Goal: Complete application form: Complete application form

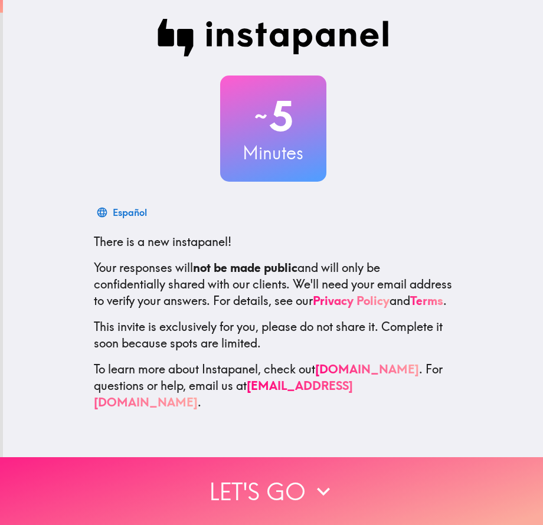
click at [289, 490] on button "Let's go" at bounding box center [271, 491] width 543 height 68
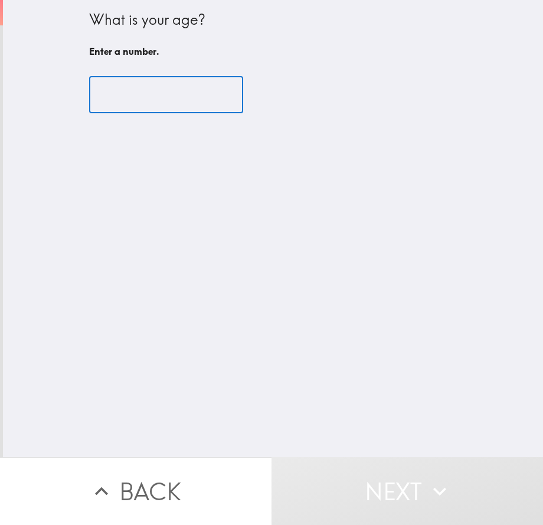
click at [166, 86] on input "number" at bounding box center [166, 95] width 154 height 37
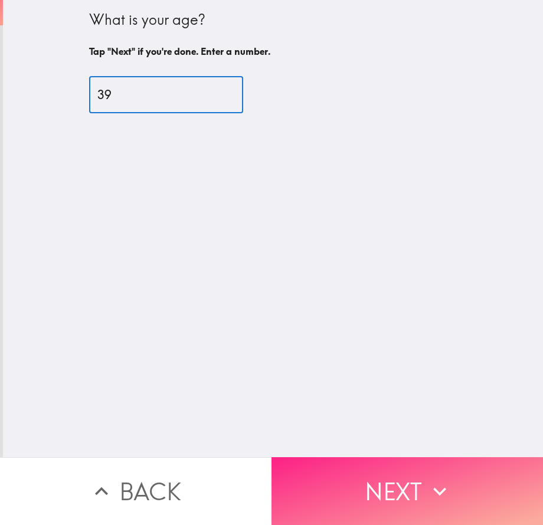
type input "39"
click at [310, 463] on button "Next" at bounding box center [406, 491] width 271 height 68
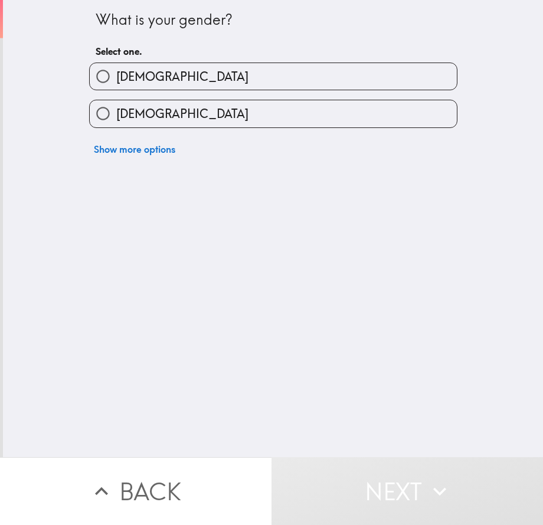
click at [116, 78] on span "[DEMOGRAPHIC_DATA]" at bounding box center [182, 76] width 132 height 17
click at [107, 78] on input "[DEMOGRAPHIC_DATA]" at bounding box center [103, 76] width 27 height 27
radio input "true"
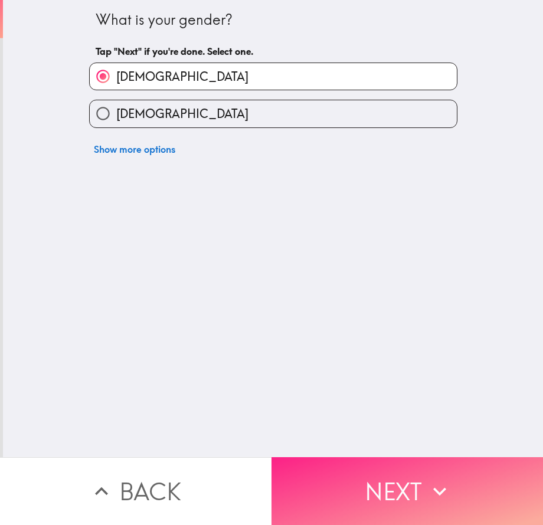
click at [336, 484] on button "Next" at bounding box center [406, 491] width 271 height 68
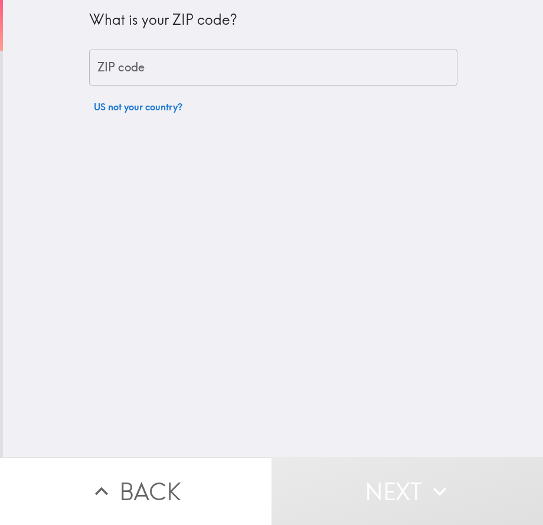
click at [130, 60] on input "ZIP code" at bounding box center [273, 68] width 368 height 37
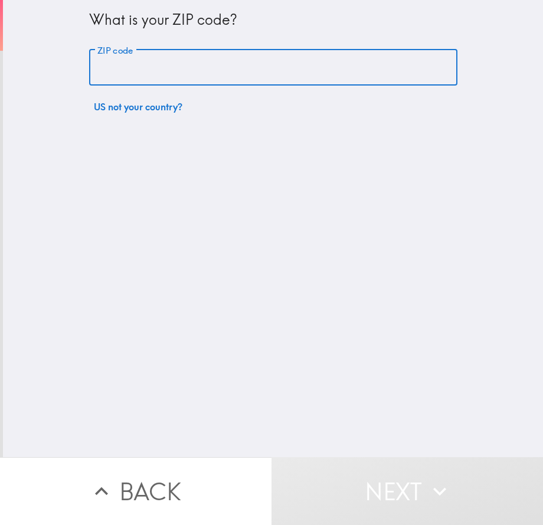
type input "13763"
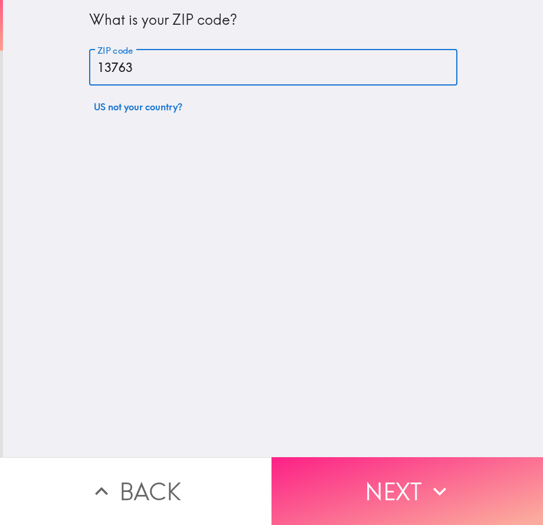
click at [355, 473] on button "Next" at bounding box center [406, 491] width 271 height 68
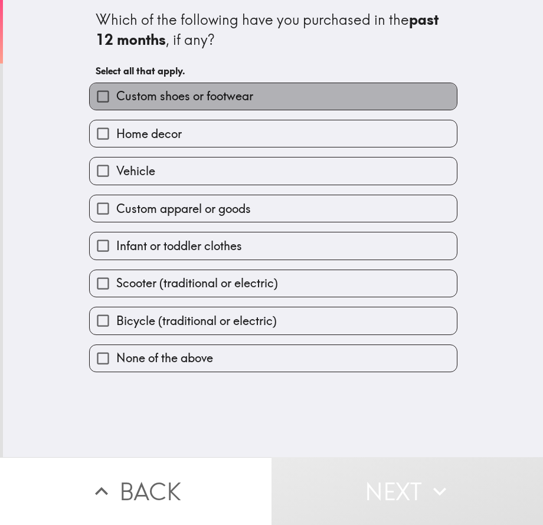
click at [222, 103] on span "Custom shoes or footwear" at bounding box center [184, 96] width 137 height 17
click at [116, 103] on input "Custom shoes or footwear" at bounding box center [103, 96] width 27 height 27
checkbox input "true"
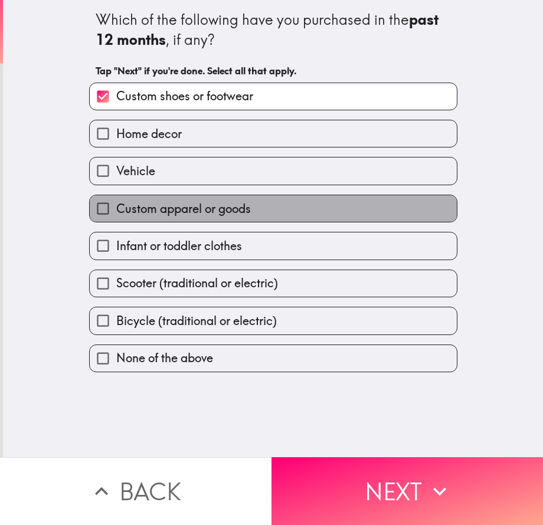
click at [167, 215] on span "Custom apparel or goods" at bounding box center [183, 209] width 135 height 17
click at [116, 215] on input "Custom apparel or goods" at bounding box center [103, 208] width 27 height 27
checkbox input "true"
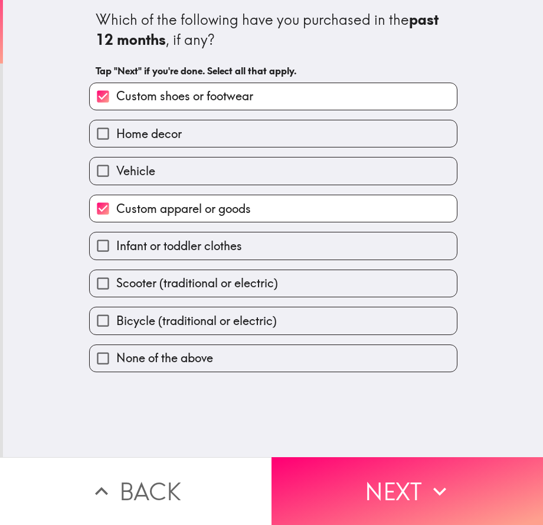
click at [224, 254] on span "Infant or toddler clothes" at bounding box center [179, 246] width 126 height 17
click at [116, 254] on input "Infant or toddler clothes" at bounding box center [103, 245] width 27 height 27
checkbox input "true"
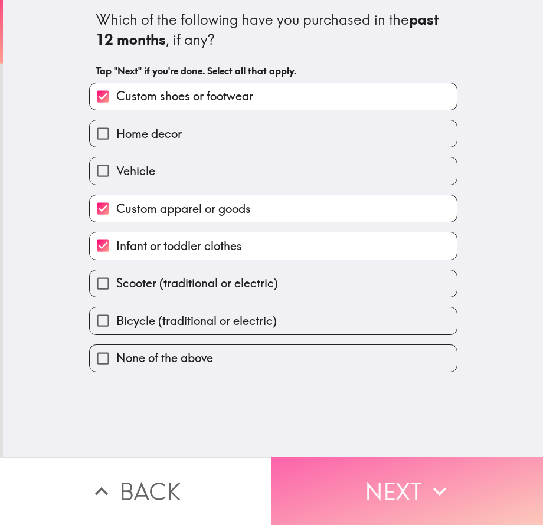
click at [346, 459] on button "Next" at bounding box center [406, 491] width 271 height 68
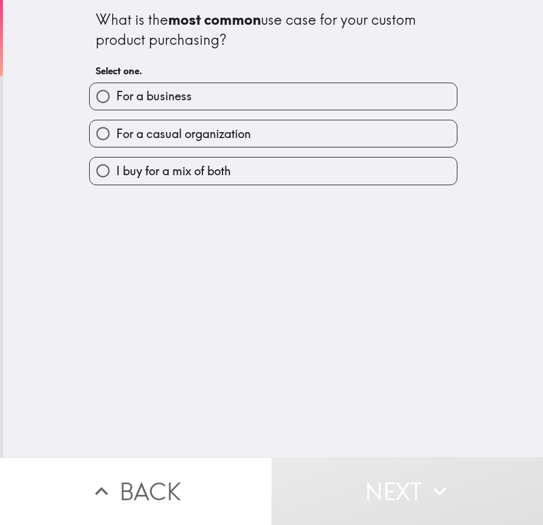
click at [162, 106] on label "For a business" at bounding box center [273, 96] width 367 height 27
click at [116, 106] on input "For a business" at bounding box center [103, 96] width 27 height 27
radio input "true"
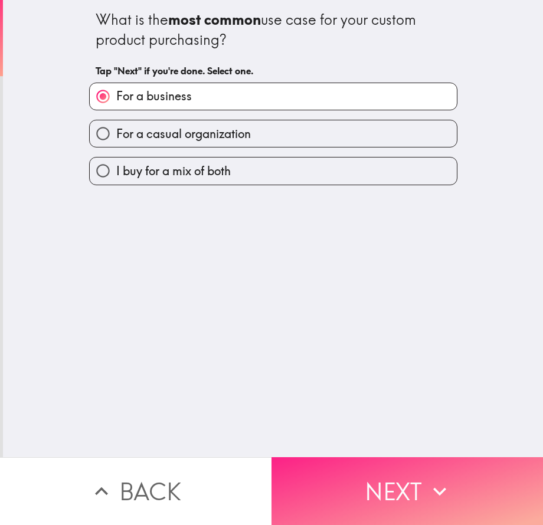
click at [368, 476] on button "Next" at bounding box center [406, 491] width 271 height 68
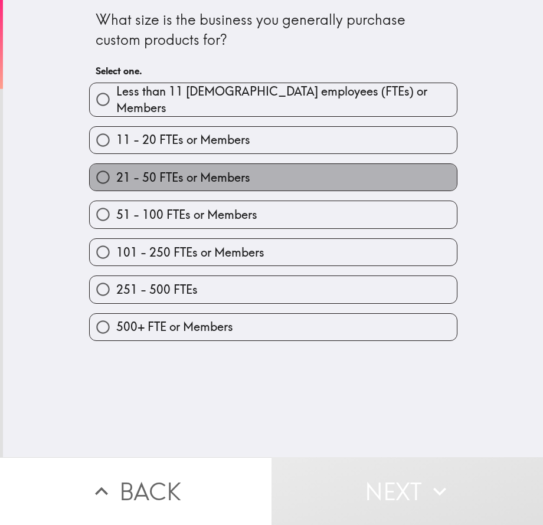
click at [181, 169] on span "21 - 50 FTEs or Members" at bounding box center [183, 177] width 134 height 17
click at [116, 164] on input "21 - 50 FTEs or Members" at bounding box center [103, 177] width 27 height 27
radio input "true"
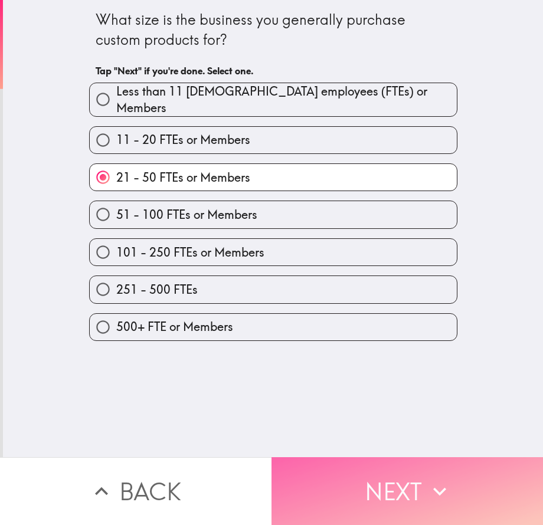
click at [369, 484] on button "Next" at bounding box center [406, 491] width 271 height 68
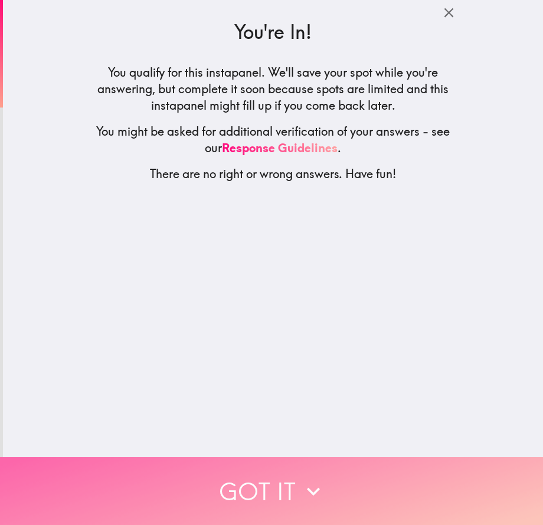
click at [287, 457] on button "Got it" at bounding box center [271, 491] width 543 height 68
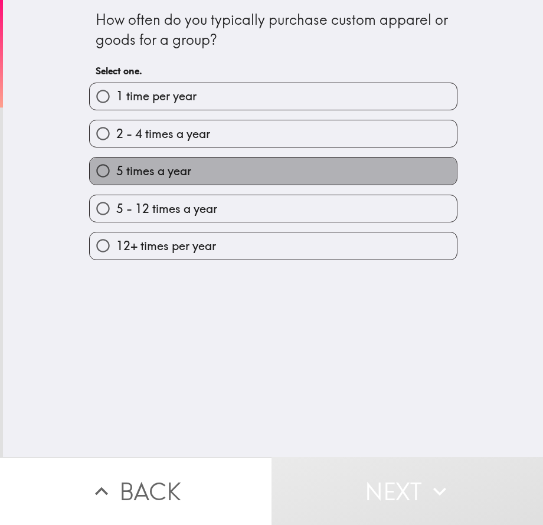
click at [191, 176] on label "5 times a year" at bounding box center [273, 171] width 367 height 27
click at [116, 176] on input "5 times a year" at bounding box center [103, 171] width 27 height 27
radio input "true"
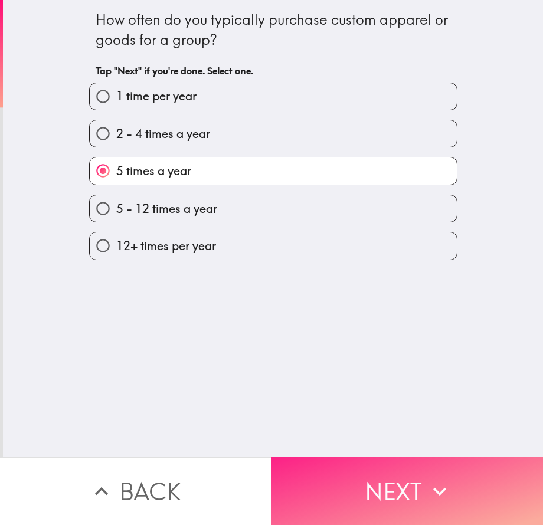
click at [338, 467] on button "Next" at bounding box center [406, 491] width 271 height 68
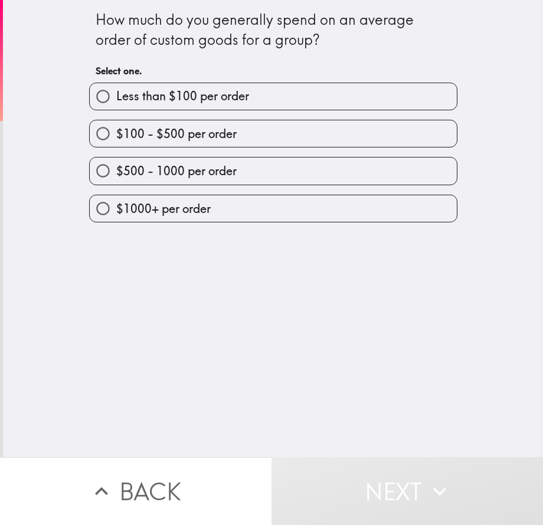
click at [189, 168] on span "$500 - 1000 per order" at bounding box center [176, 171] width 120 height 17
click at [116, 168] on input "$500 - 1000 per order" at bounding box center [103, 171] width 27 height 27
radio input "true"
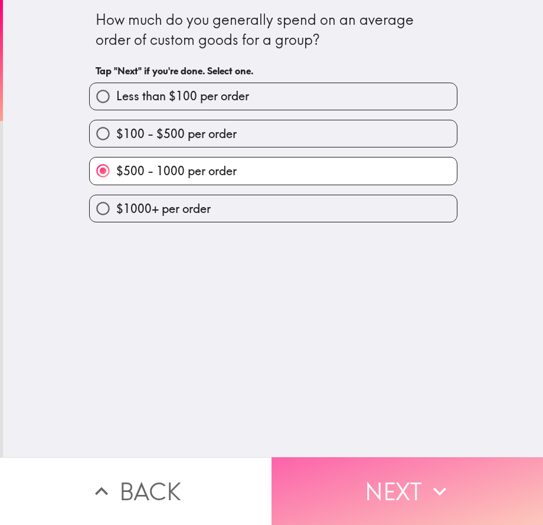
click at [359, 487] on button "Next" at bounding box center [406, 491] width 271 height 68
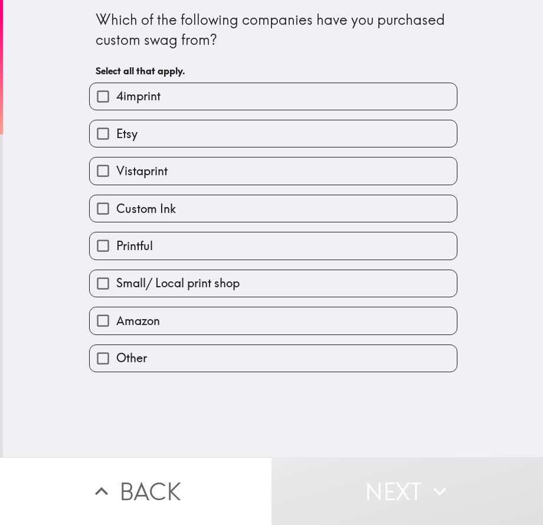
click at [137, 129] on label "Etsy" at bounding box center [273, 133] width 367 height 27
click at [116, 129] on input "Etsy" at bounding box center [103, 133] width 27 height 27
checkbox input "true"
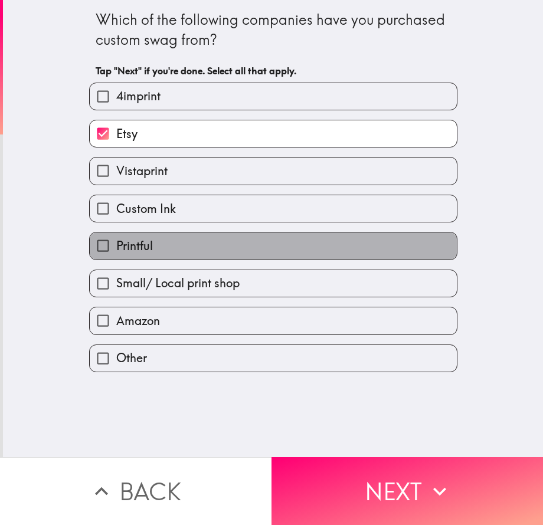
click at [153, 243] on label "Printful" at bounding box center [273, 245] width 367 height 27
click at [116, 243] on input "Printful" at bounding box center [103, 245] width 27 height 27
checkbox input "true"
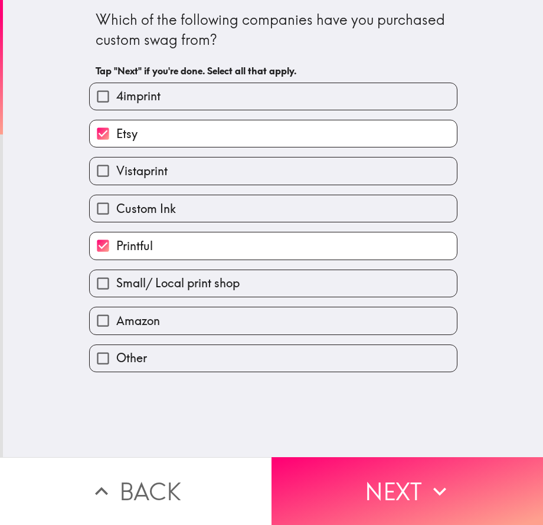
click at [155, 210] on span "Custom Ink" at bounding box center [146, 209] width 60 height 17
click at [116, 210] on input "Custom Ink" at bounding box center [103, 208] width 27 height 27
checkbox input "true"
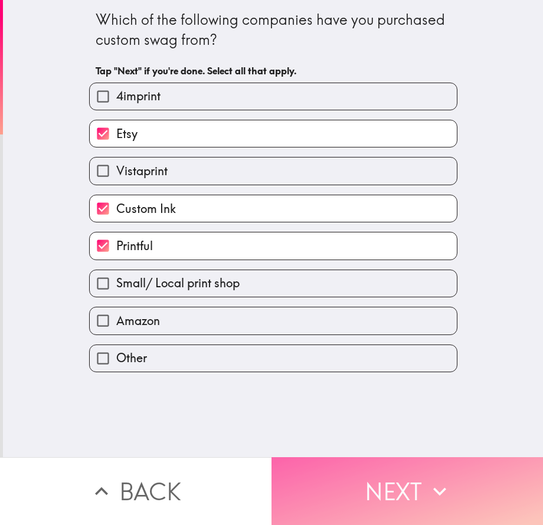
click at [394, 467] on button "Next" at bounding box center [406, 491] width 271 height 68
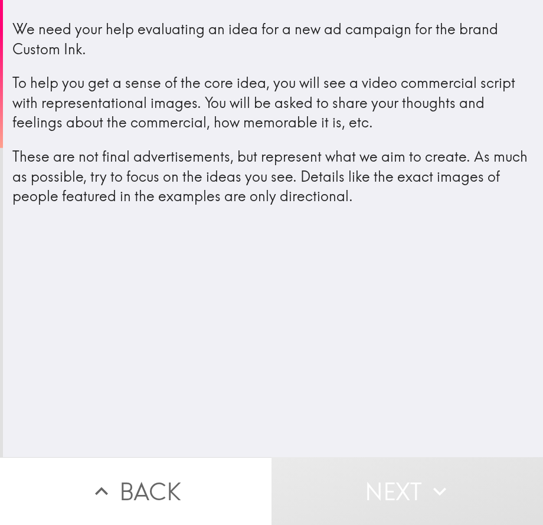
click at [248, 170] on p "These are not final advertisements, but represent what we aim to create. As muc…" at bounding box center [272, 177] width 521 height 60
drag, startPoint x: 106, startPoint y: 96, endPoint x: 333, endPoint y: 143, distance: 232.7
click at [333, 143] on div "We need your help evaluating an idea for a new ad campaign for the brand Custom…" at bounding box center [272, 112] width 521 height 187
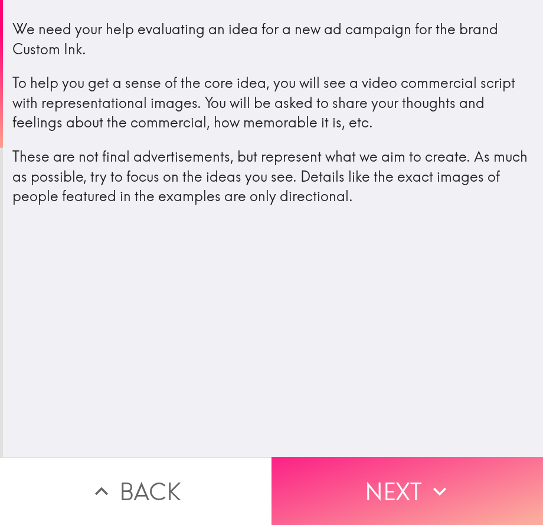
click at [352, 469] on button "Next" at bounding box center [406, 491] width 271 height 68
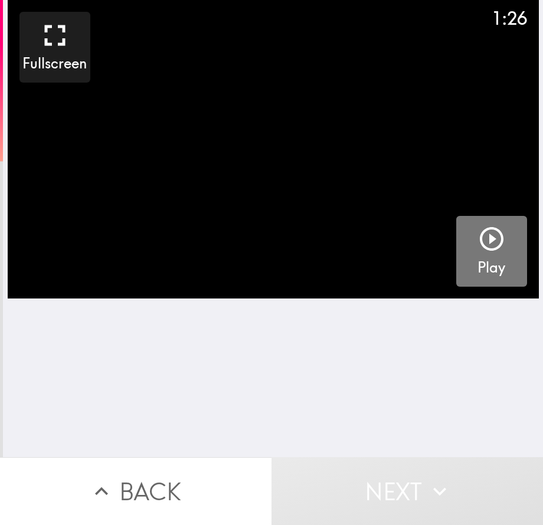
click at [486, 245] on icon "button" at bounding box center [491, 239] width 28 height 28
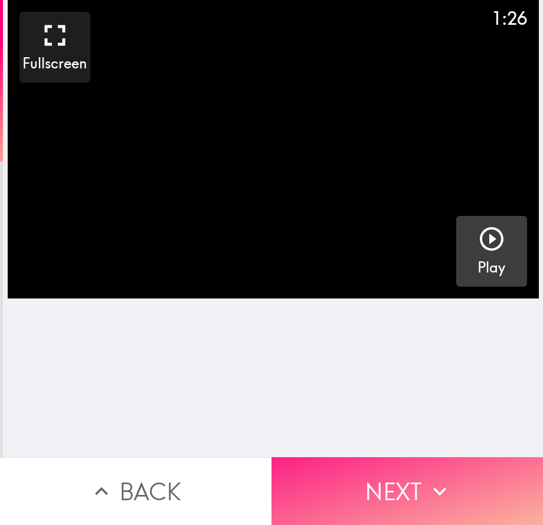
click at [427, 486] on icon "button" at bounding box center [440, 492] width 26 height 26
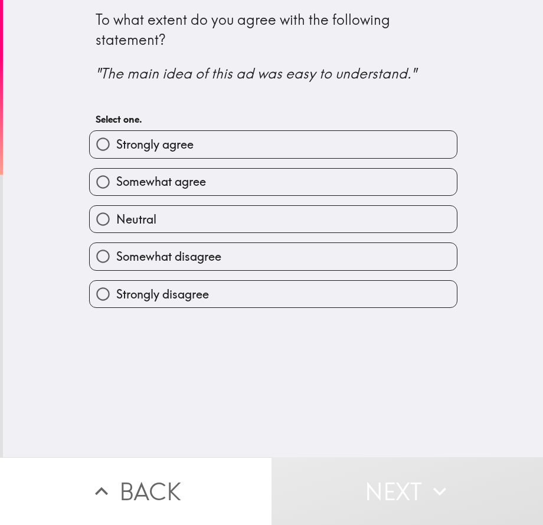
click at [153, 144] on span "Strongly agree" at bounding box center [154, 144] width 77 height 17
click at [116, 144] on input "Strongly agree" at bounding box center [103, 144] width 27 height 27
radio input "true"
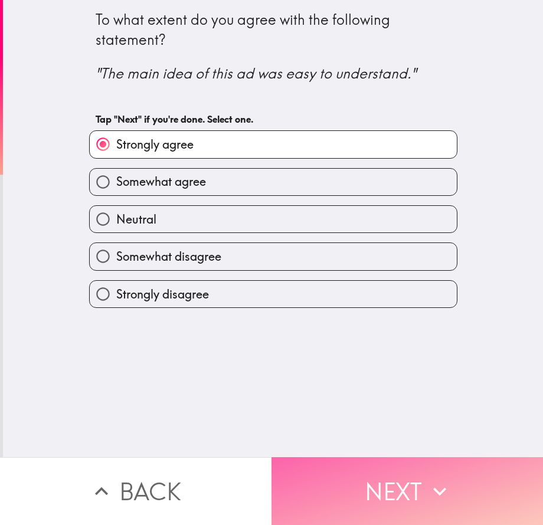
click at [355, 480] on button "Next" at bounding box center [406, 491] width 271 height 68
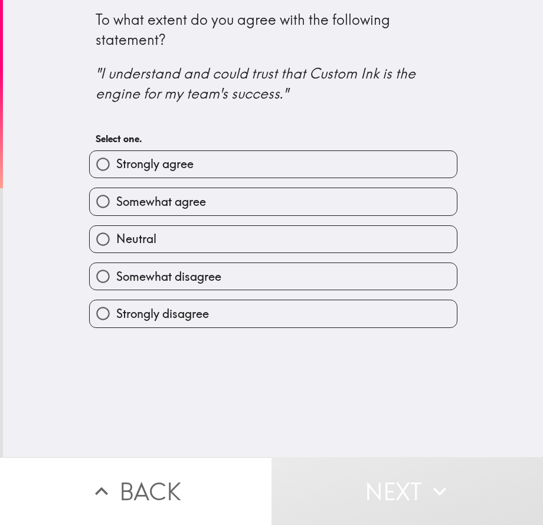
click at [180, 200] on span "Somewhat agree" at bounding box center [161, 202] width 90 height 17
click at [116, 200] on input "Somewhat agree" at bounding box center [103, 201] width 27 height 27
radio input "true"
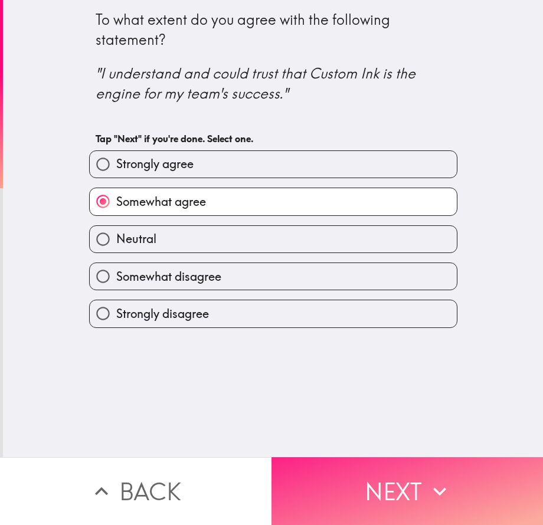
click at [376, 474] on button "Next" at bounding box center [406, 491] width 271 height 68
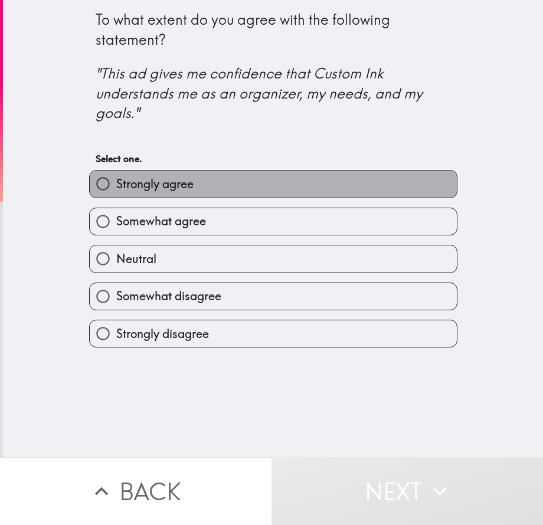
click at [129, 176] on span "Strongly agree" at bounding box center [154, 184] width 77 height 17
click at [116, 176] on input "Strongly agree" at bounding box center [103, 184] width 27 height 27
radio input "true"
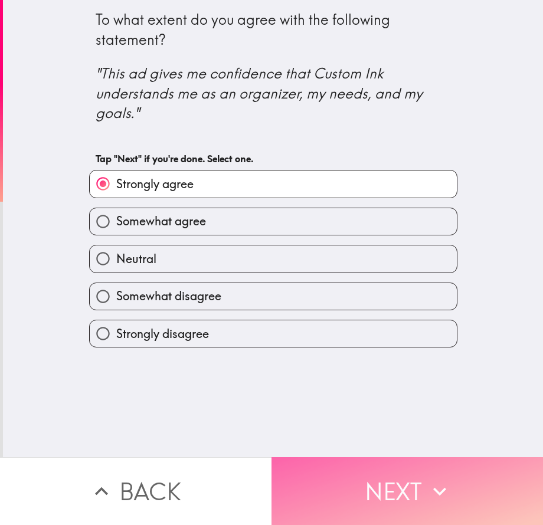
click at [374, 492] on button "Next" at bounding box center [406, 491] width 271 height 68
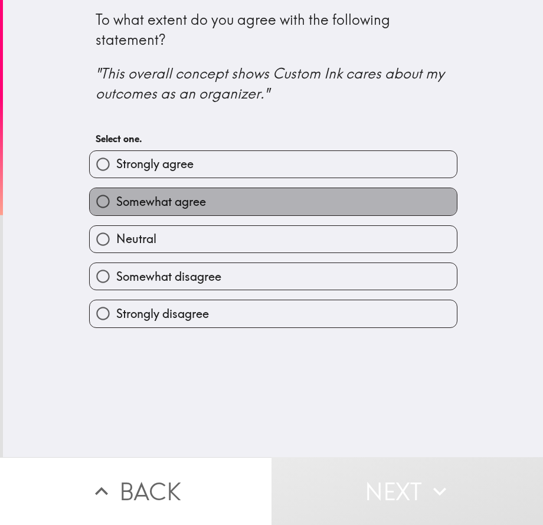
click at [145, 202] on span "Somewhat agree" at bounding box center [161, 202] width 90 height 17
click at [116, 202] on input "Somewhat agree" at bounding box center [103, 201] width 27 height 27
radio input "true"
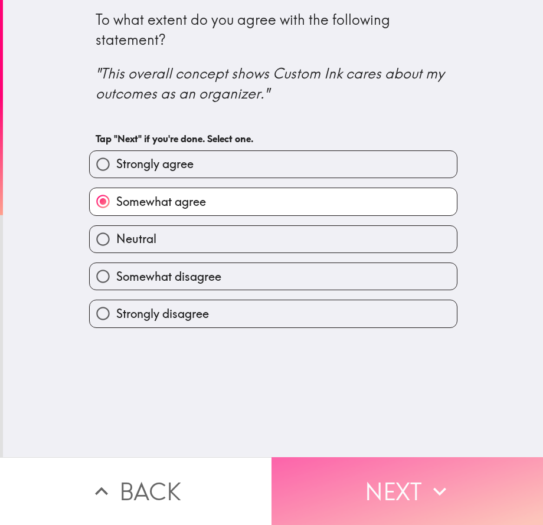
click at [339, 480] on button "Next" at bounding box center [406, 491] width 271 height 68
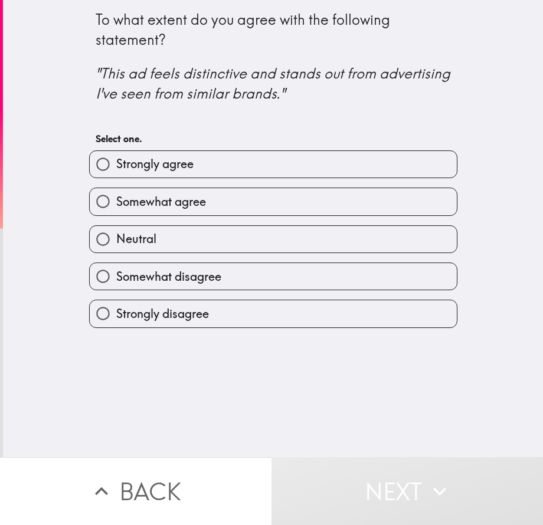
click at [126, 197] on span "Somewhat agree" at bounding box center [161, 202] width 90 height 17
click at [116, 197] on input "Somewhat agree" at bounding box center [103, 201] width 27 height 27
radio input "true"
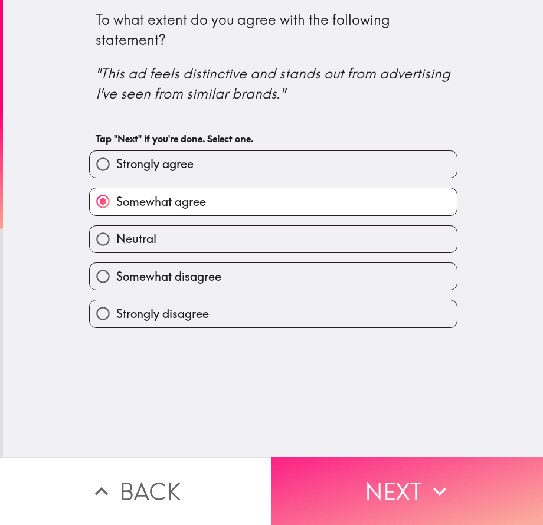
click at [372, 466] on button "Next" at bounding box center [406, 491] width 271 height 68
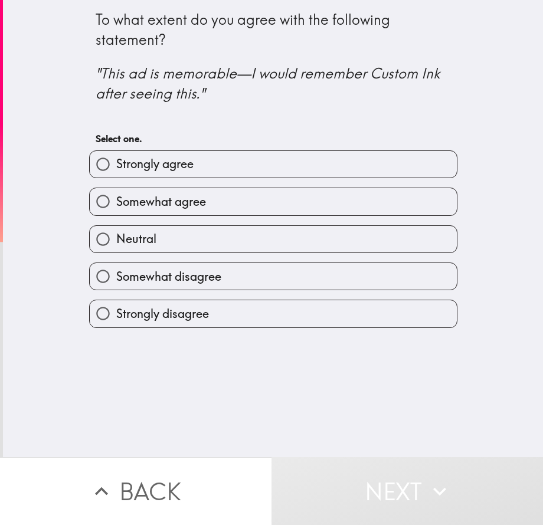
click at [167, 161] on span "Strongly agree" at bounding box center [154, 164] width 77 height 17
click at [116, 161] on input "Strongly agree" at bounding box center [103, 164] width 27 height 27
radio input "true"
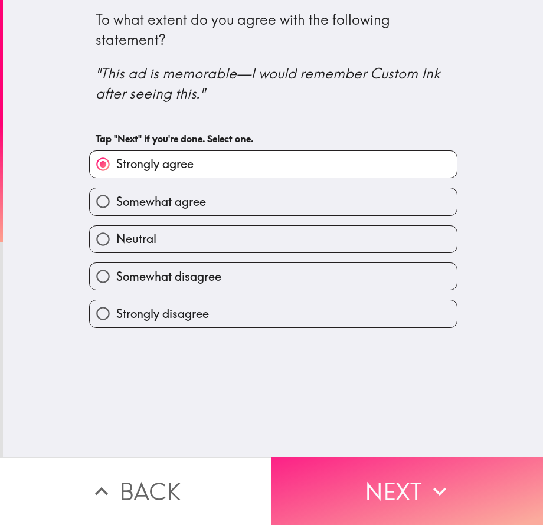
click at [328, 476] on button "Next" at bounding box center [406, 491] width 271 height 68
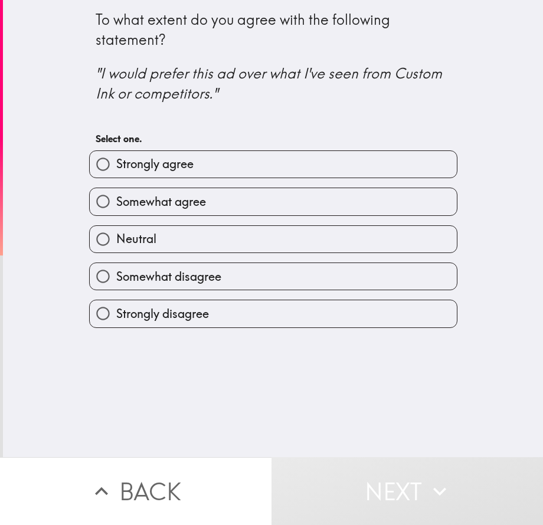
click at [143, 204] on span "Somewhat agree" at bounding box center [161, 202] width 90 height 17
click at [116, 204] on input "Somewhat agree" at bounding box center [103, 201] width 27 height 27
radio input "true"
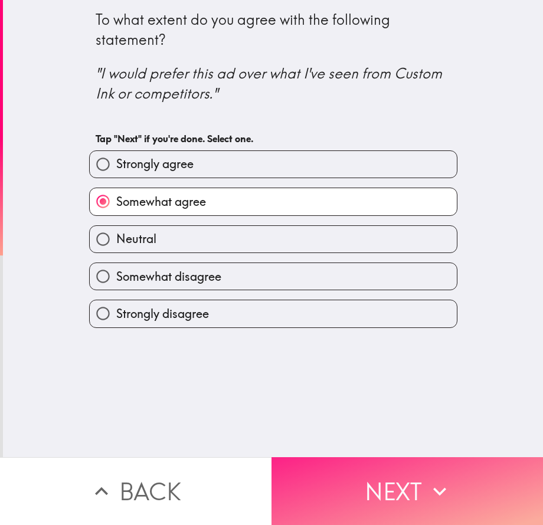
click at [427, 479] on icon "button" at bounding box center [440, 492] width 26 height 26
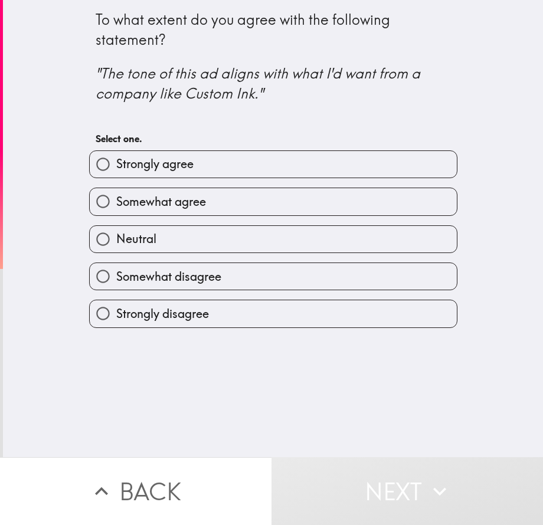
click at [149, 165] on span "Strongly agree" at bounding box center [154, 164] width 77 height 17
click at [116, 165] on input "Strongly agree" at bounding box center [103, 164] width 27 height 27
radio input "true"
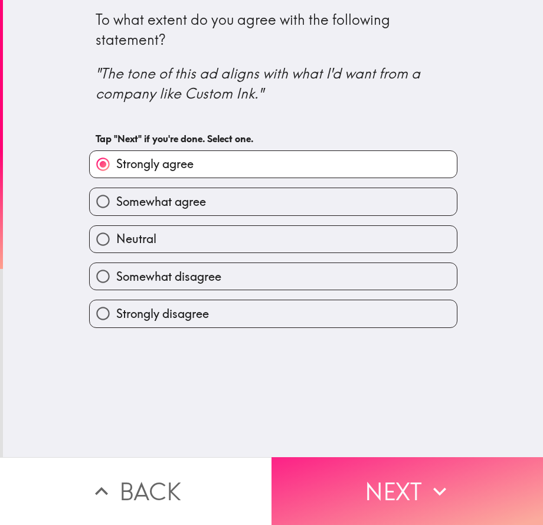
click at [351, 463] on button "Next" at bounding box center [406, 491] width 271 height 68
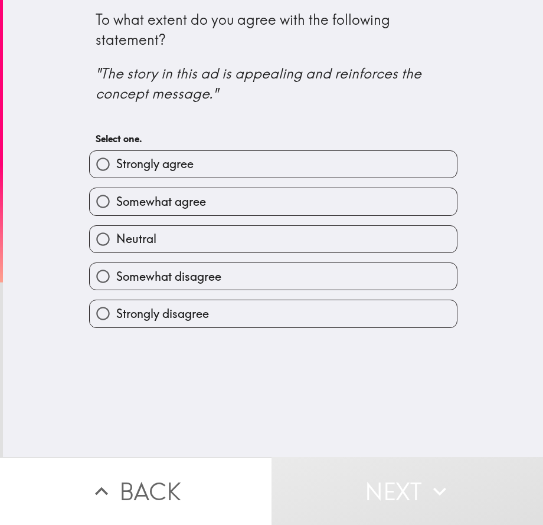
click at [154, 212] on label "Somewhat agree" at bounding box center [273, 201] width 367 height 27
click at [116, 212] on input "Somewhat agree" at bounding box center [103, 201] width 27 height 27
radio input "true"
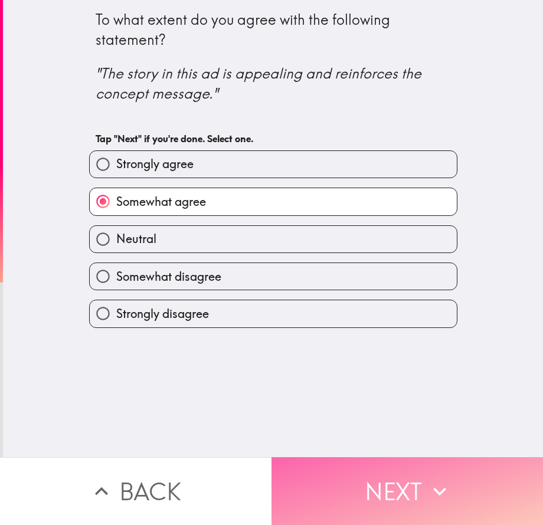
click at [363, 481] on button "Next" at bounding box center [406, 491] width 271 height 68
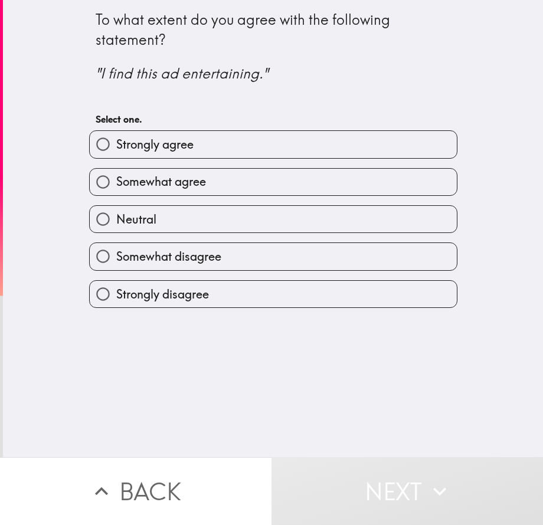
click at [166, 146] on span "Strongly agree" at bounding box center [154, 144] width 77 height 17
click at [116, 146] on input "Strongly agree" at bounding box center [103, 144] width 27 height 27
radio input "true"
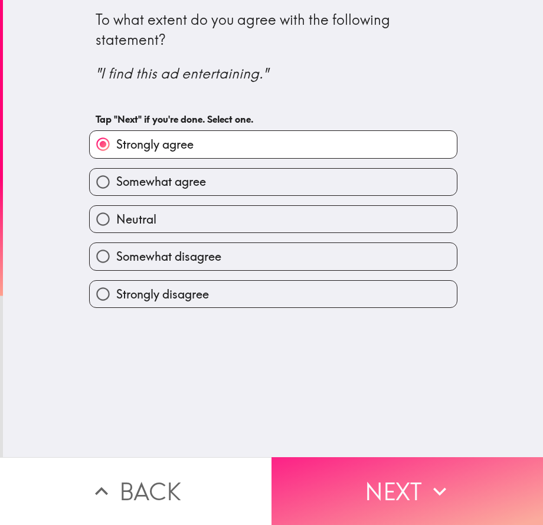
click at [340, 469] on button "Next" at bounding box center [406, 491] width 271 height 68
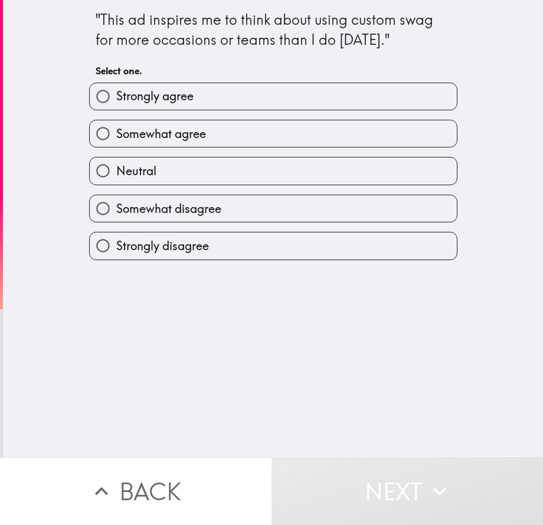
click at [145, 136] on span "Somewhat agree" at bounding box center [161, 134] width 90 height 17
click at [116, 136] on input "Somewhat agree" at bounding box center [103, 133] width 27 height 27
radio input "true"
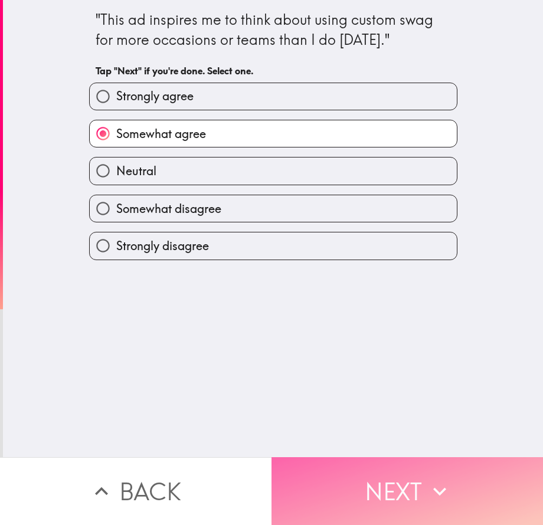
drag, startPoint x: 368, startPoint y: 480, endPoint x: 361, endPoint y: 472, distance: 10.9
click at [368, 480] on button "Next" at bounding box center [406, 491] width 271 height 68
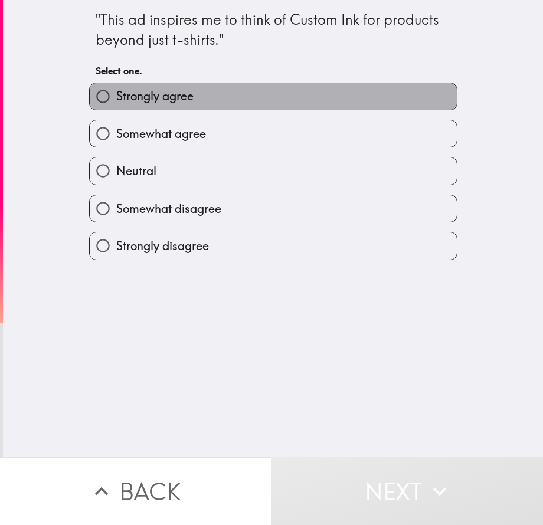
click at [140, 104] on span "Strongly agree" at bounding box center [154, 96] width 77 height 17
click at [116, 104] on input "Strongly agree" at bounding box center [103, 96] width 27 height 27
radio input "true"
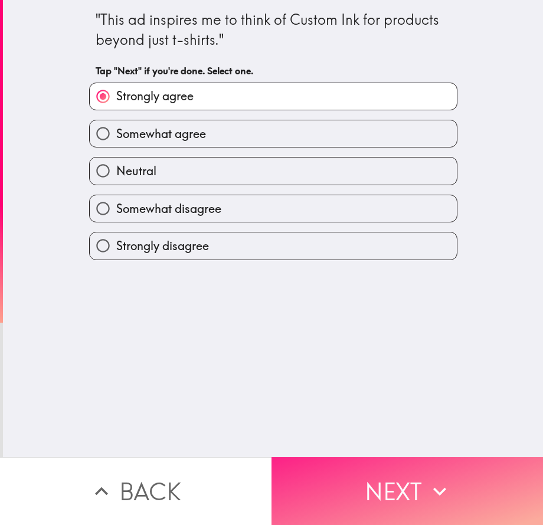
click at [363, 479] on button "Next" at bounding box center [406, 491] width 271 height 68
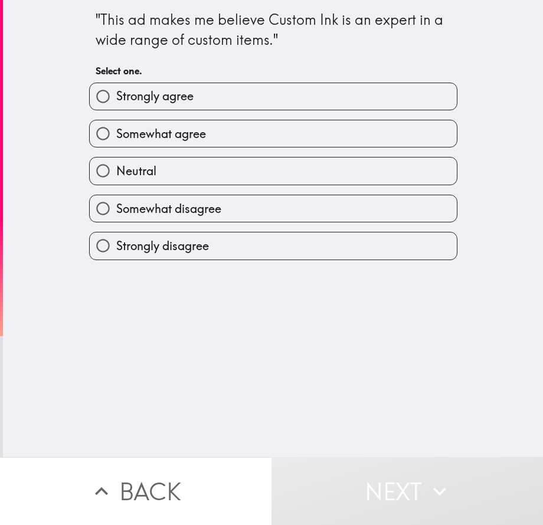
click at [160, 127] on span "Somewhat agree" at bounding box center [161, 134] width 90 height 17
click at [116, 127] on input "Somewhat agree" at bounding box center [103, 133] width 27 height 27
radio input "true"
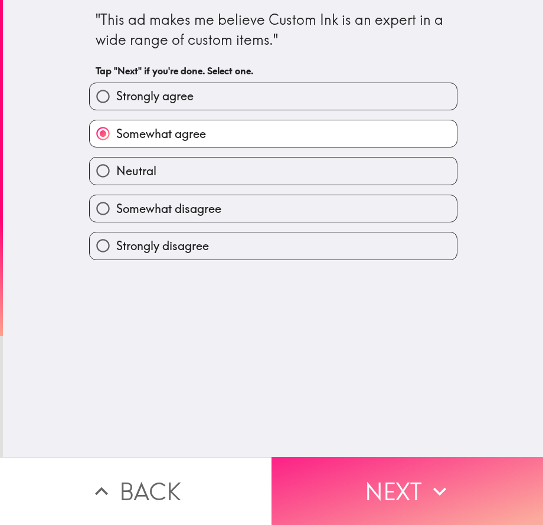
click at [343, 469] on button "Next" at bounding box center [406, 491] width 271 height 68
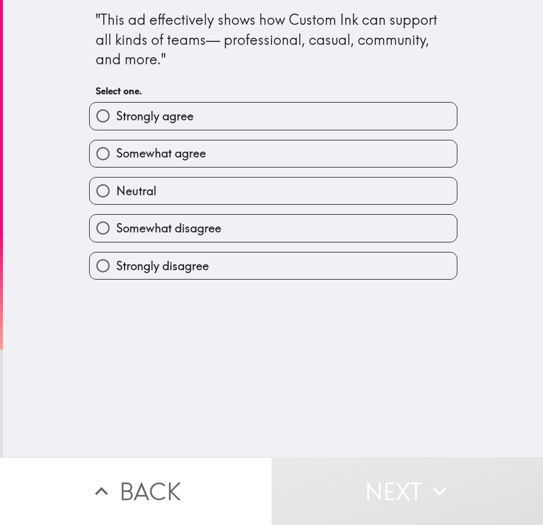
click at [133, 110] on span "Strongly agree" at bounding box center [154, 116] width 77 height 17
click at [116, 110] on input "Strongly agree" at bounding box center [103, 116] width 27 height 27
radio input "true"
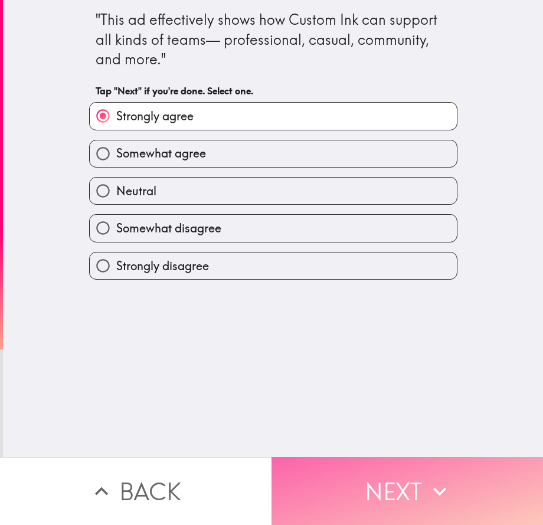
click at [351, 484] on button "Next" at bounding box center [406, 491] width 271 height 68
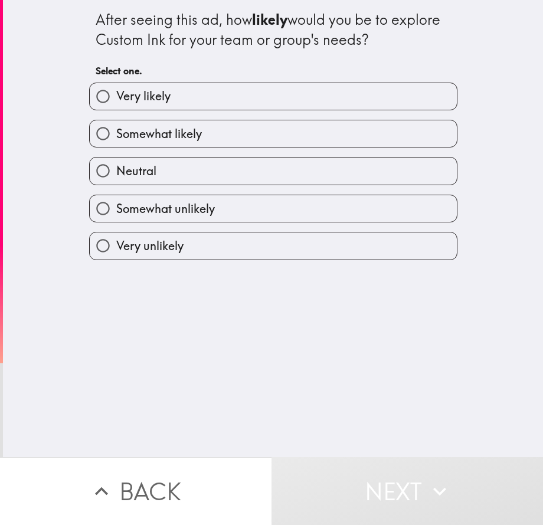
click at [133, 137] on span "Somewhat likely" at bounding box center [159, 134] width 86 height 17
click at [116, 137] on input "Somewhat likely" at bounding box center [103, 133] width 27 height 27
radio input "true"
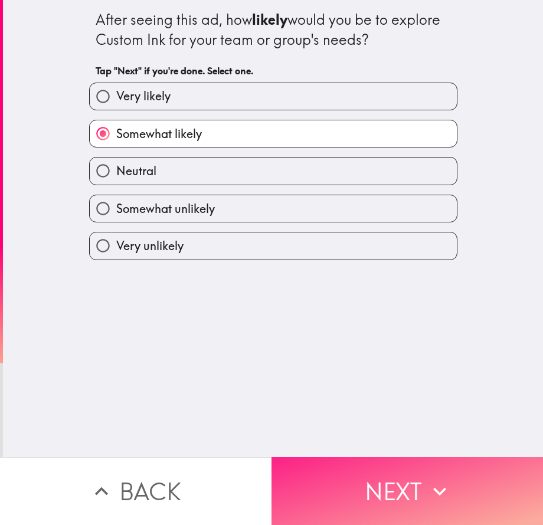
click at [385, 474] on button "Next" at bounding box center [406, 491] width 271 height 68
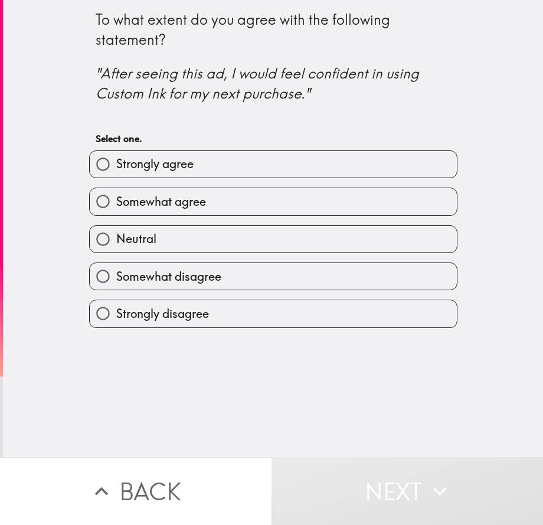
click at [149, 157] on span "Strongly agree" at bounding box center [154, 164] width 77 height 17
click at [116, 157] on input "Strongly agree" at bounding box center [103, 164] width 27 height 27
radio input "true"
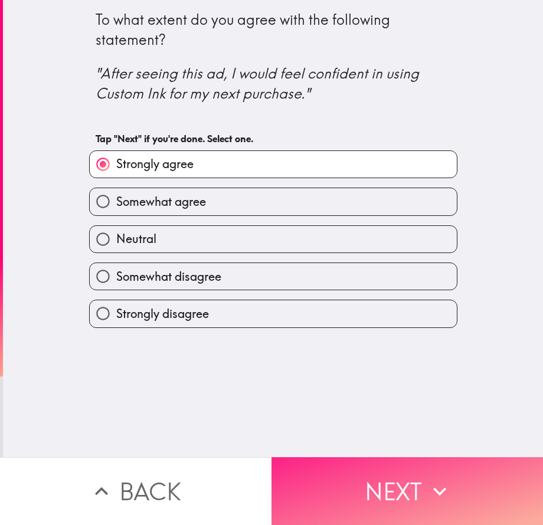
click at [359, 486] on button "Next" at bounding box center [406, 491] width 271 height 68
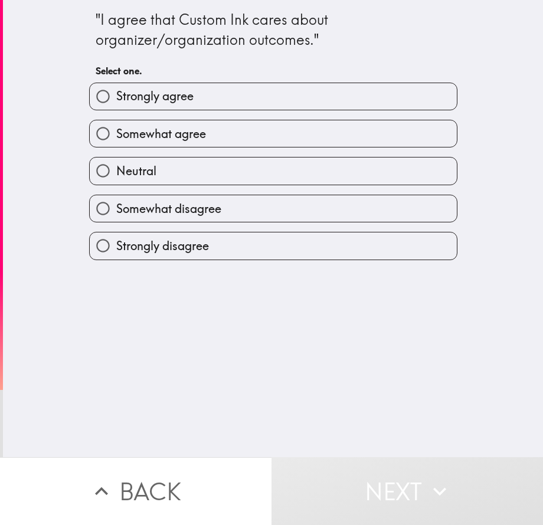
click at [130, 147] on label "Somewhat agree" at bounding box center [273, 133] width 367 height 27
click at [116, 147] on input "Somewhat agree" at bounding box center [103, 133] width 27 height 27
radio input "true"
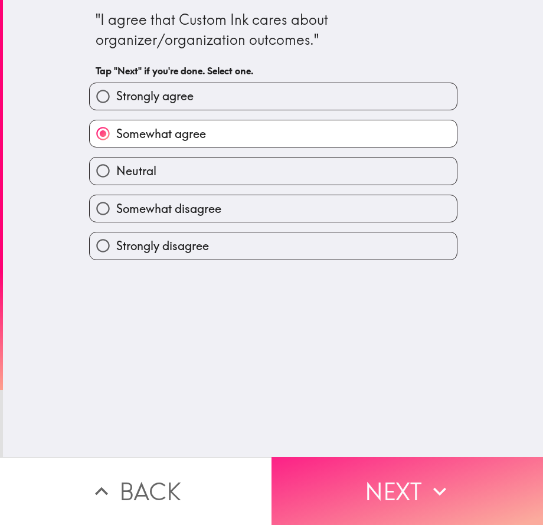
click at [405, 487] on button "Next" at bounding box center [406, 491] width 271 height 68
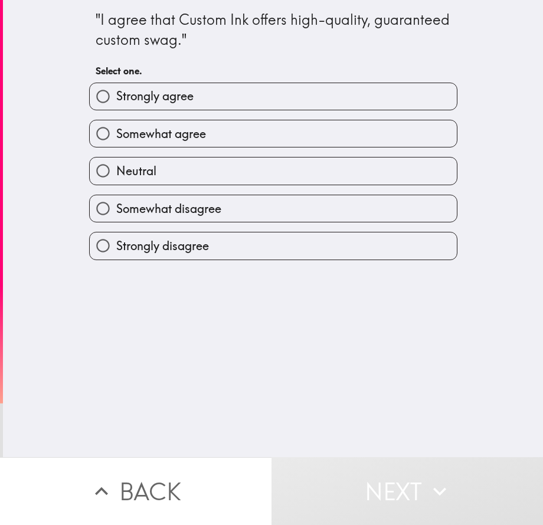
click at [151, 99] on span "Strongly agree" at bounding box center [154, 96] width 77 height 17
click at [116, 99] on input "Strongly agree" at bounding box center [103, 96] width 27 height 27
radio input "true"
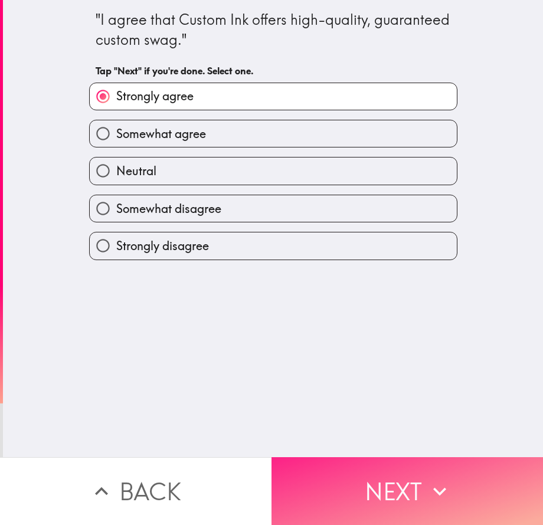
click at [330, 464] on button "Next" at bounding box center [406, 491] width 271 height 68
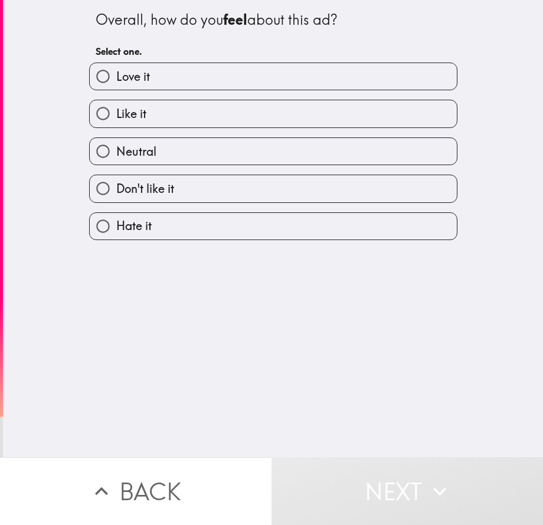
click at [140, 115] on label "Like it" at bounding box center [273, 113] width 367 height 27
click at [116, 115] on input "Like it" at bounding box center [103, 113] width 27 height 27
radio input "true"
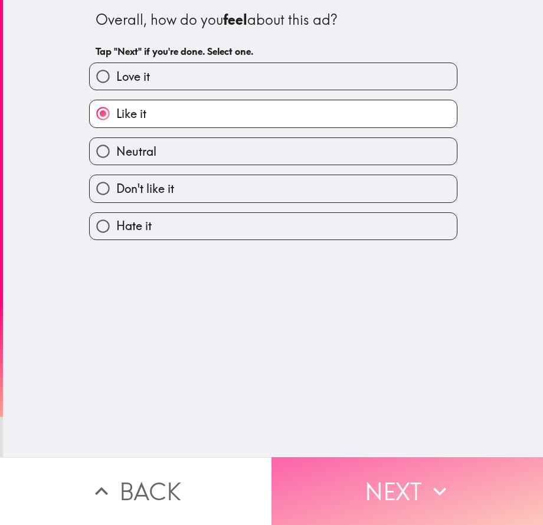
click at [358, 486] on button "Next" at bounding box center [406, 491] width 271 height 68
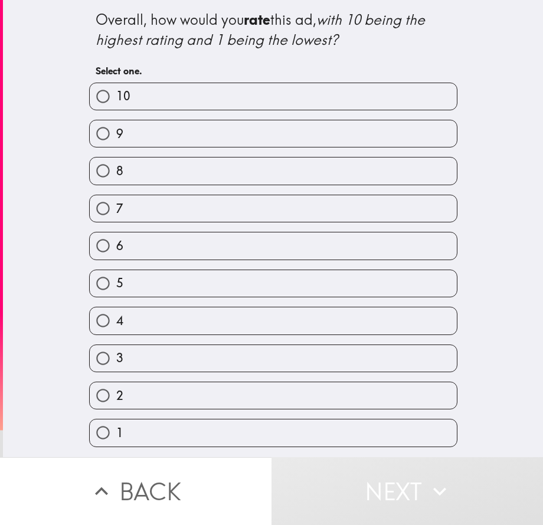
click at [170, 140] on label "9" at bounding box center [273, 133] width 367 height 27
click at [116, 140] on input "9" at bounding box center [103, 133] width 27 height 27
radio input "true"
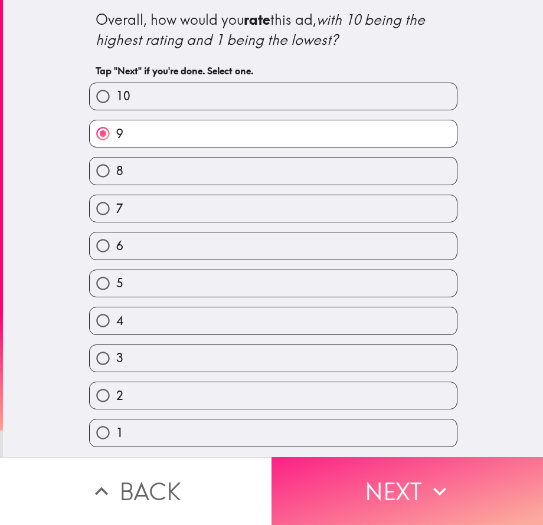
click at [359, 479] on button "Next" at bounding box center [406, 491] width 271 height 68
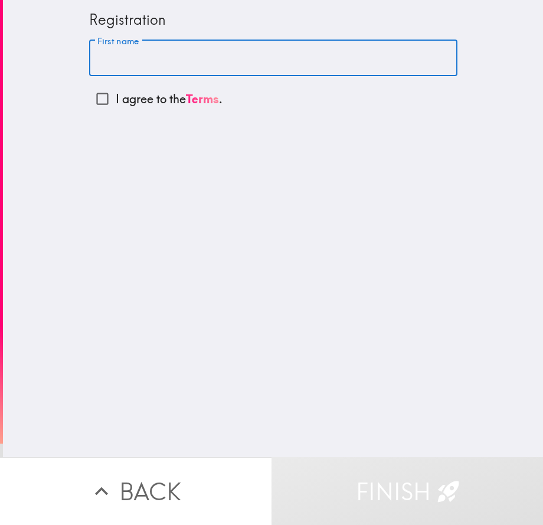
click at [129, 62] on input "First name" at bounding box center [273, 58] width 368 height 37
type input "o"
type input "Oma"
click at [116, 102] on p "I agree to the Terms ." at bounding box center [169, 99] width 107 height 17
click at [112, 102] on input "I agree to the Terms ." at bounding box center [102, 99] width 27 height 27
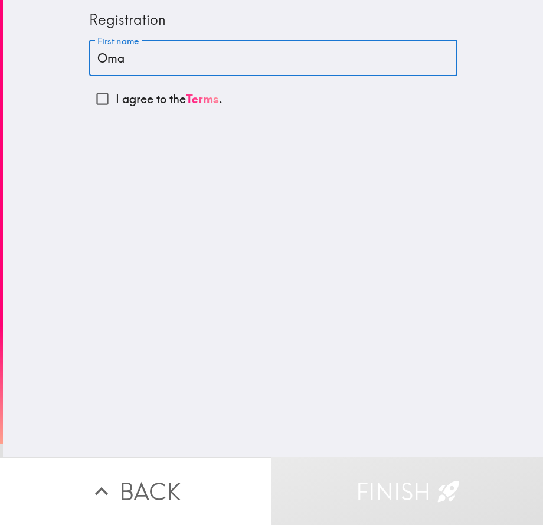
checkbox input "true"
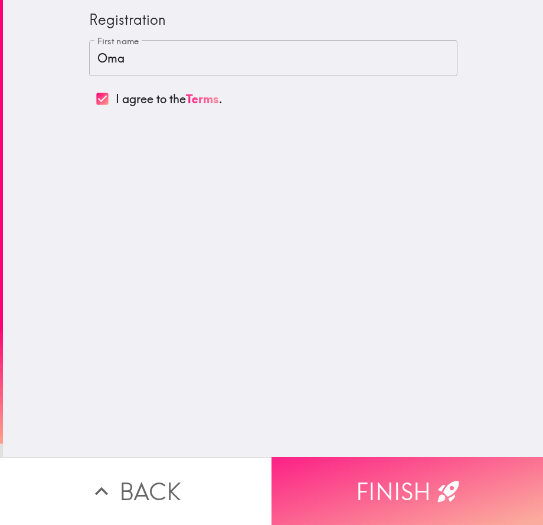
click at [401, 483] on button "Finish" at bounding box center [406, 491] width 271 height 68
